Goal: Download file/media

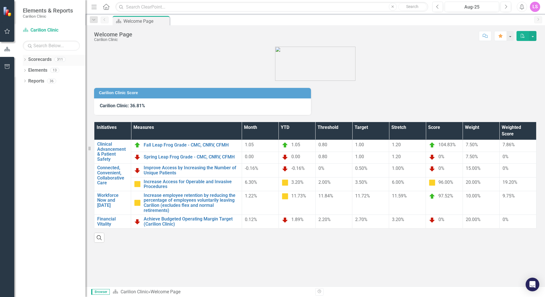
click at [25, 58] on icon at bounding box center [24, 59] width 1 height 3
click at [28, 69] on icon "Dropdown" at bounding box center [28, 69] width 4 height 3
click at [34, 82] on icon "Dropdown" at bounding box center [33, 80] width 4 height 3
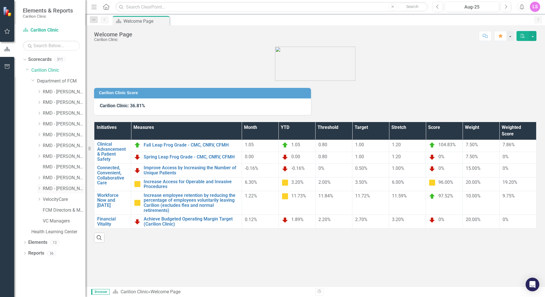
click at [38, 187] on div "Dropdown" at bounding box center [39, 189] width 4 height 5
click at [45, 211] on icon "Dropdown" at bounding box center [45, 210] width 4 height 3
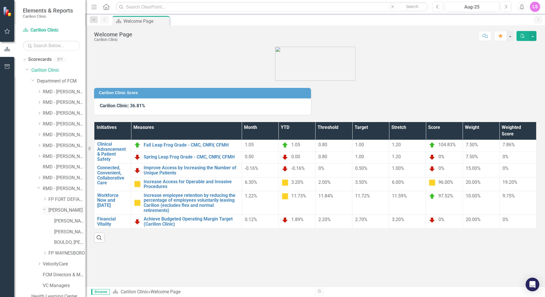
click at [66, 209] on link "[PERSON_NAME]" at bounding box center [66, 210] width 37 height 7
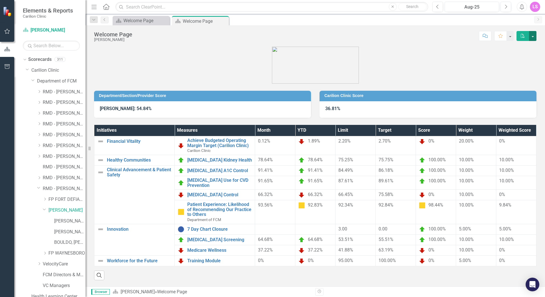
click at [536, 35] on button "button" at bounding box center [532, 36] width 7 height 10
click at [529, 45] on link "PDF Export to PDF" at bounding box center [513, 46] width 45 height 11
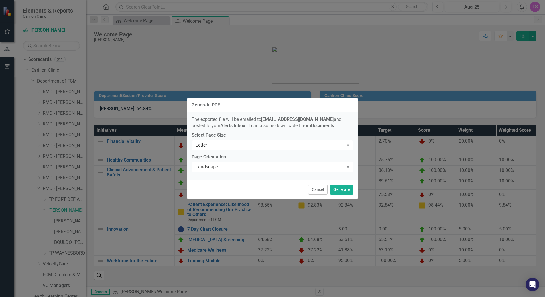
click at [278, 166] on div "Landscape" at bounding box center [269, 167] width 148 height 7
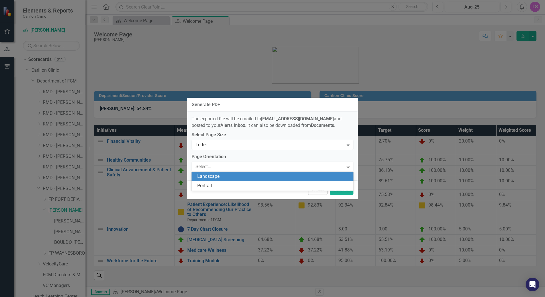
click at [241, 181] on div "Landscape" at bounding box center [272, 176] width 162 height 9
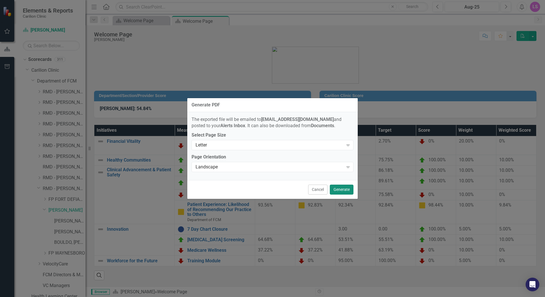
click at [349, 188] on button "Generate" at bounding box center [342, 190] width 24 height 10
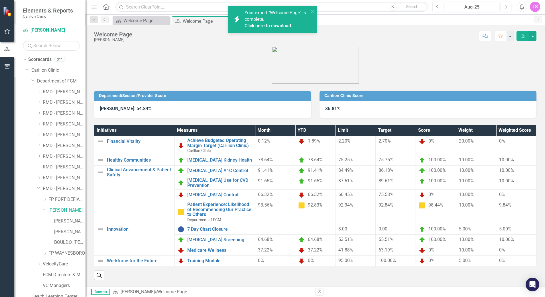
click at [267, 25] on link "Click here to download." at bounding box center [268, 25] width 48 height 5
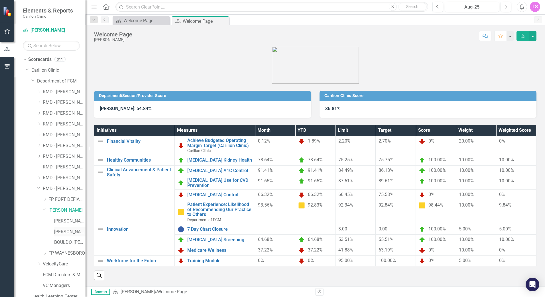
click at [65, 231] on link "[PERSON_NAME]" at bounding box center [69, 232] width 31 height 7
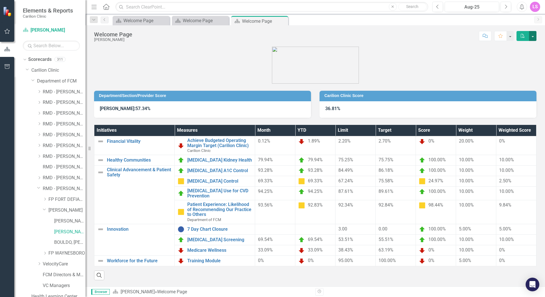
click at [533, 37] on button "button" at bounding box center [532, 36] width 7 height 10
click at [517, 47] on link "PDF Export to PDF" at bounding box center [513, 46] width 45 height 11
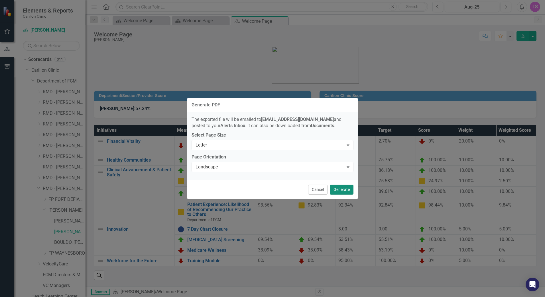
click at [339, 188] on button "Generate" at bounding box center [342, 190] width 24 height 10
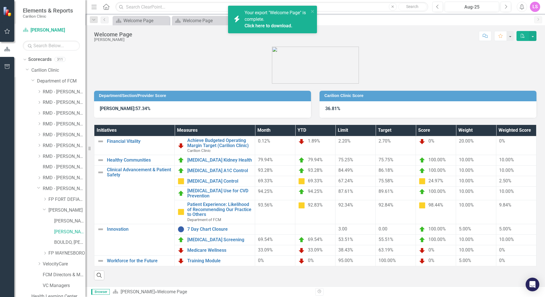
click at [265, 26] on link "Click here to download." at bounding box center [268, 25] width 48 height 5
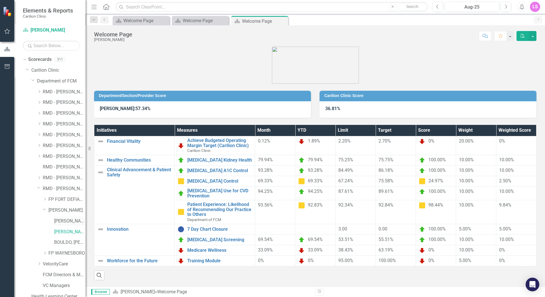
click at [65, 223] on link "[PERSON_NAME]" at bounding box center [69, 221] width 31 height 7
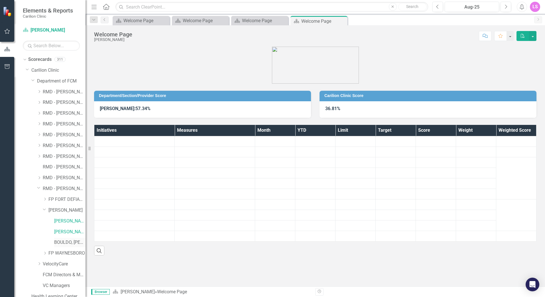
click at [61, 241] on link "BOULDO, [PERSON_NAME]" at bounding box center [69, 243] width 31 height 7
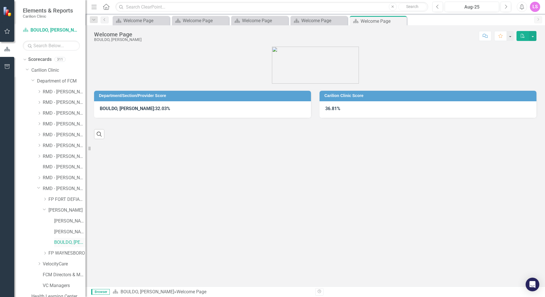
click at [67, 244] on link "BOULDO, [PERSON_NAME]" at bounding box center [69, 243] width 31 height 7
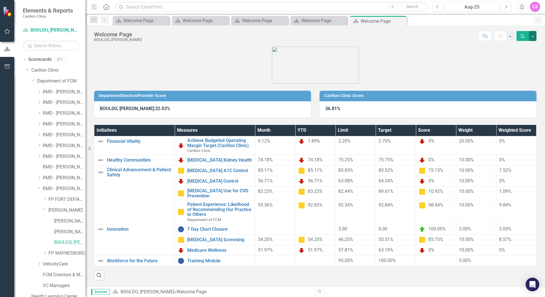
click at [531, 36] on button "button" at bounding box center [532, 36] width 7 height 10
click at [528, 44] on link "PDF Export to PDF" at bounding box center [513, 46] width 45 height 11
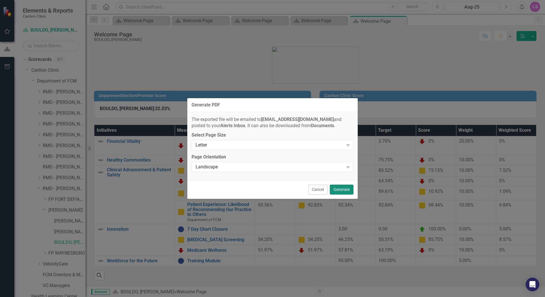
click at [348, 194] on button "Generate" at bounding box center [342, 190] width 24 height 10
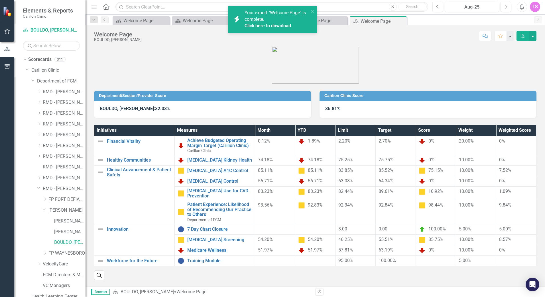
click at [275, 27] on link "Click here to download." at bounding box center [268, 25] width 48 height 5
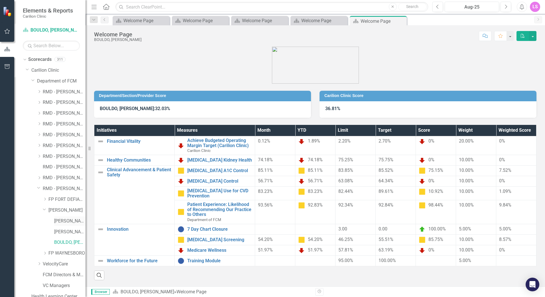
click at [71, 221] on link "[PERSON_NAME]" at bounding box center [69, 221] width 31 height 7
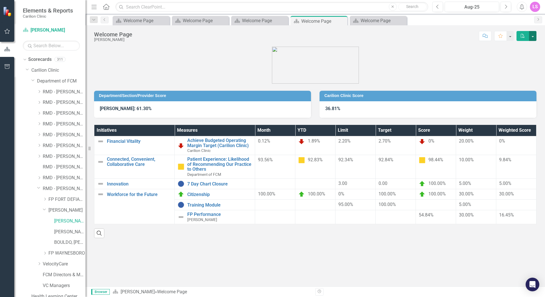
click at [534, 36] on button "button" at bounding box center [532, 36] width 7 height 10
click at [527, 47] on link "PDF Export to PDF" at bounding box center [513, 46] width 45 height 11
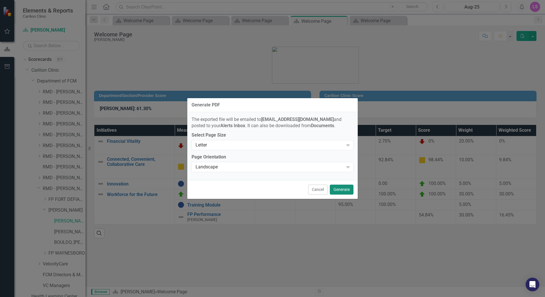
click at [348, 187] on button "Generate" at bounding box center [342, 190] width 24 height 10
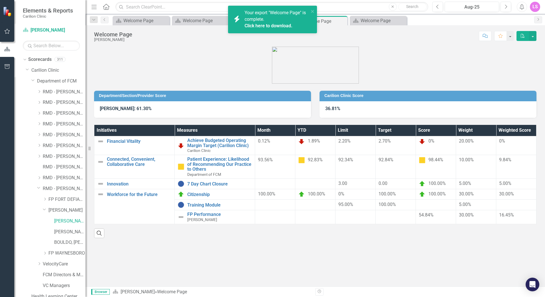
click at [256, 25] on link "Click here to download." at bounding box center [268, 25] width 48 height 5
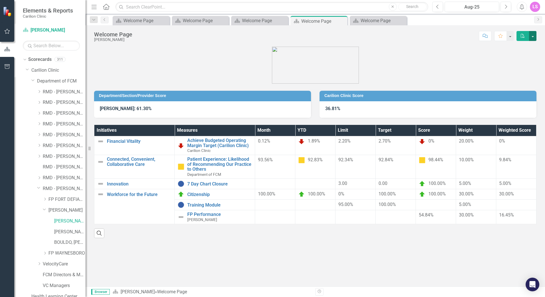
click at [534, 35] on button "button" at bounding box center [532, 36] width 7 height 10
click at [531, 8] on div "LS" at bounding box center [535, 7] width 10 height 10
click at [513, 74] on link "Logout Log Out" at bounding box center [517, 72] width 45 height 11
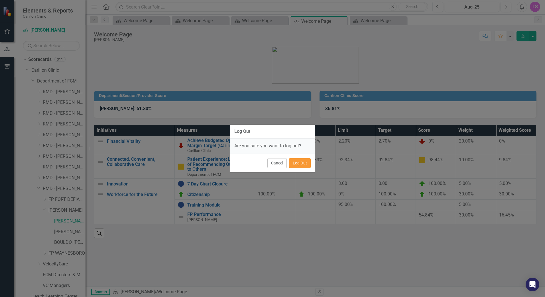
click at [298, 160] on button "Log Out" at bounding box center [300, 163] width 22 height 10
